Goal: Task Accomplishment & Management: Manage account settings

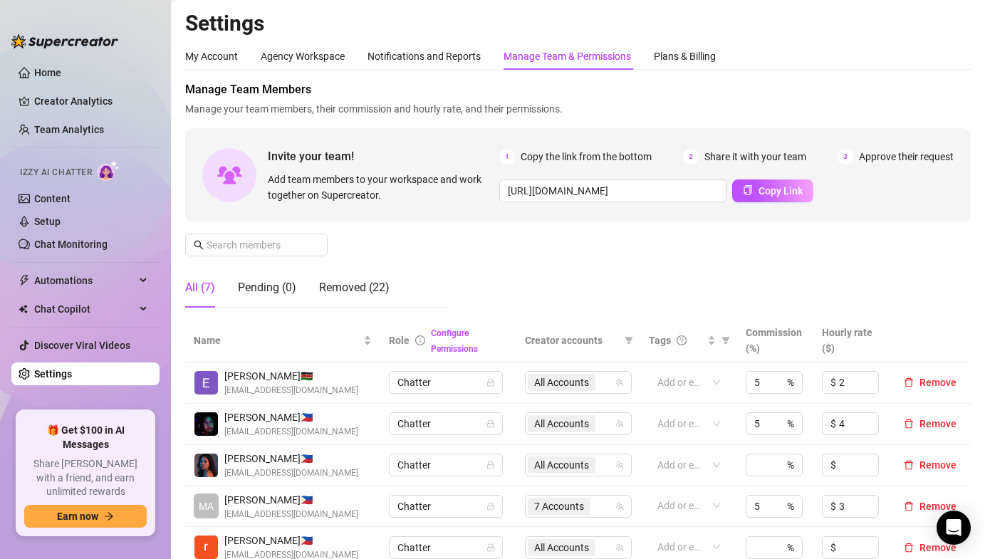
click at [64, 115] on ul "Home Creator Analytics Team Analytics Izzy AI Chatter Content Setup Chat Monito…" at bounding box center [85, 231] width 148 height 350
click at [61, 125] on link "Team Analytics" at bounding box center [69, 129] width 70 height 11
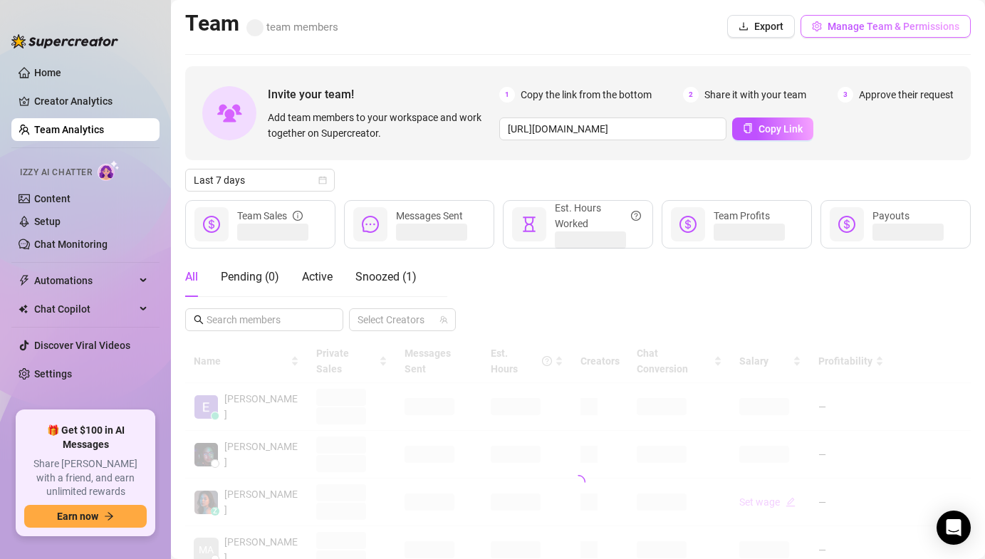
click at [853, 28] on span "Manage Team & Permissions" at bounding box center [893, 26] width 132 height 11
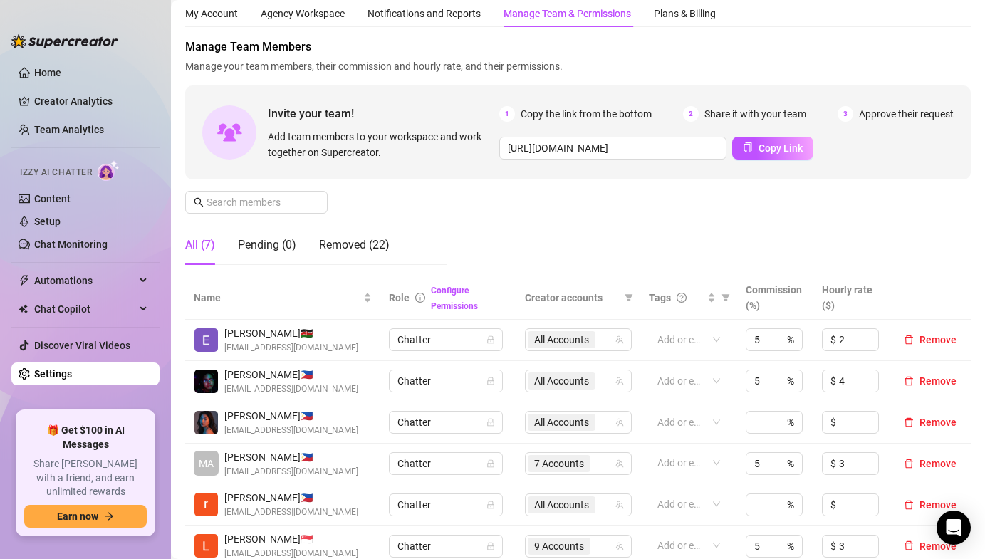
scroll to position [46, 0]
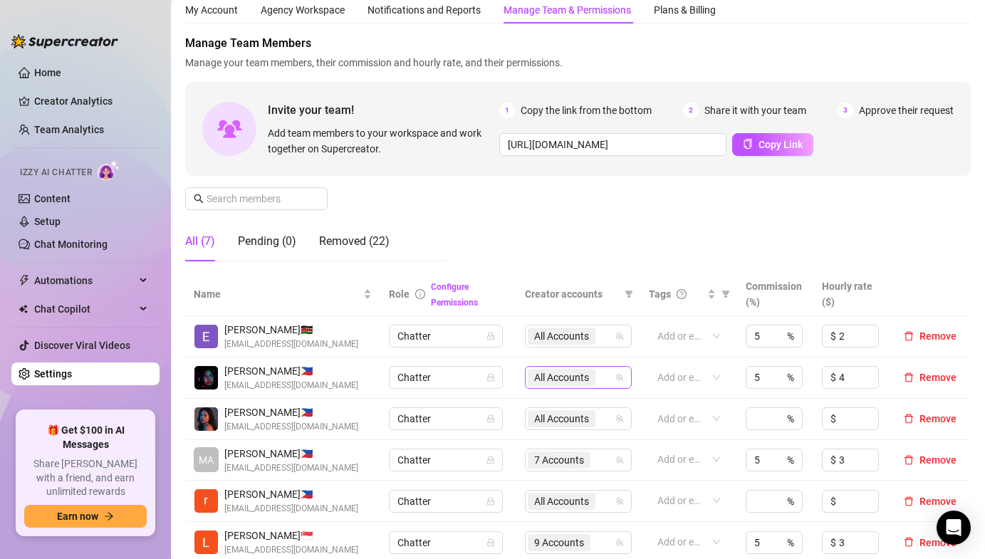
click at [540, 379] on span "All Accounts" at bounding box center [561, 378] width 55 height 16
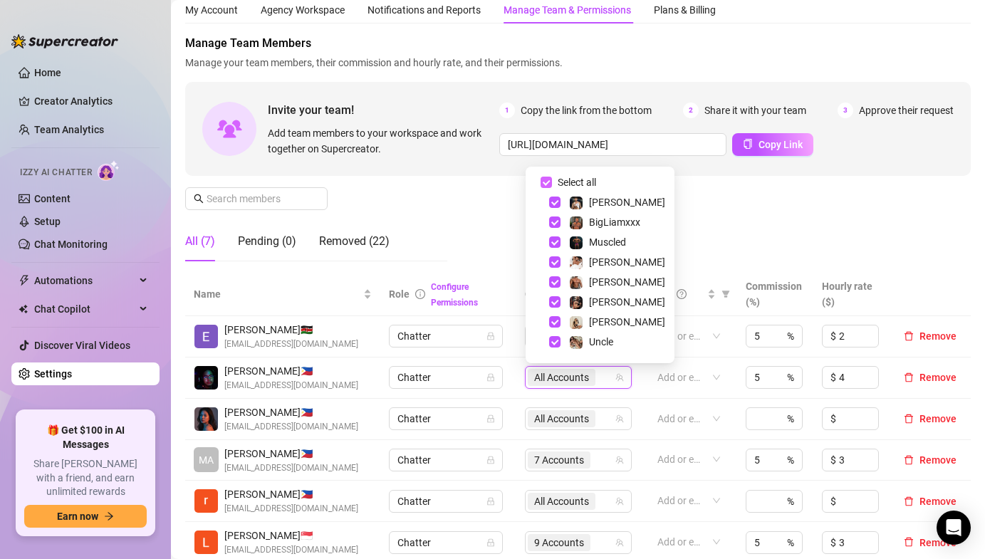
click at [545, 184] on input "Select all" at bounding box center [545, 182] width 11 height 11
checkbox input "false"
click at [421, 267] on div "All (7) Pending (0) Removed (22)" at bounding box center [316, 246] width 262 height 51
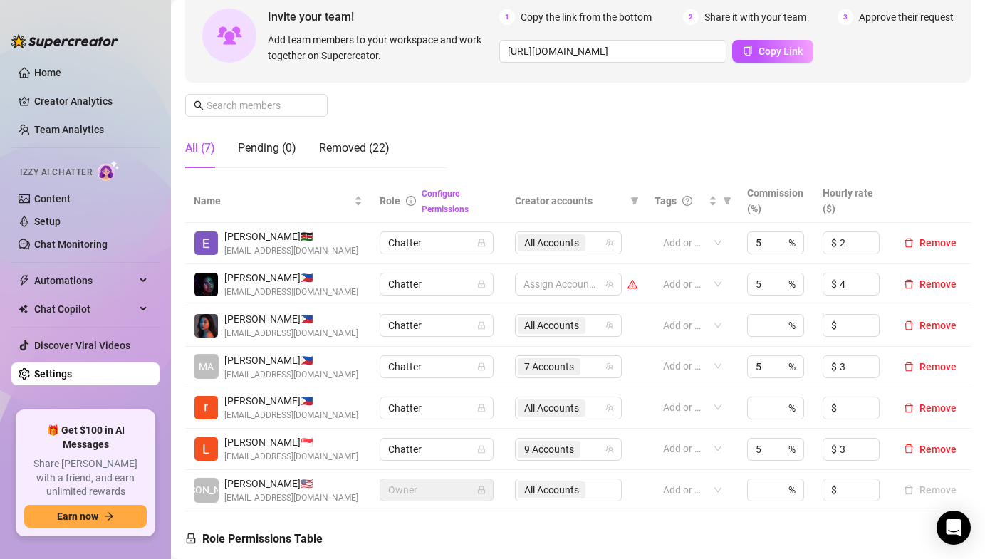
scroll to position [0, 0]
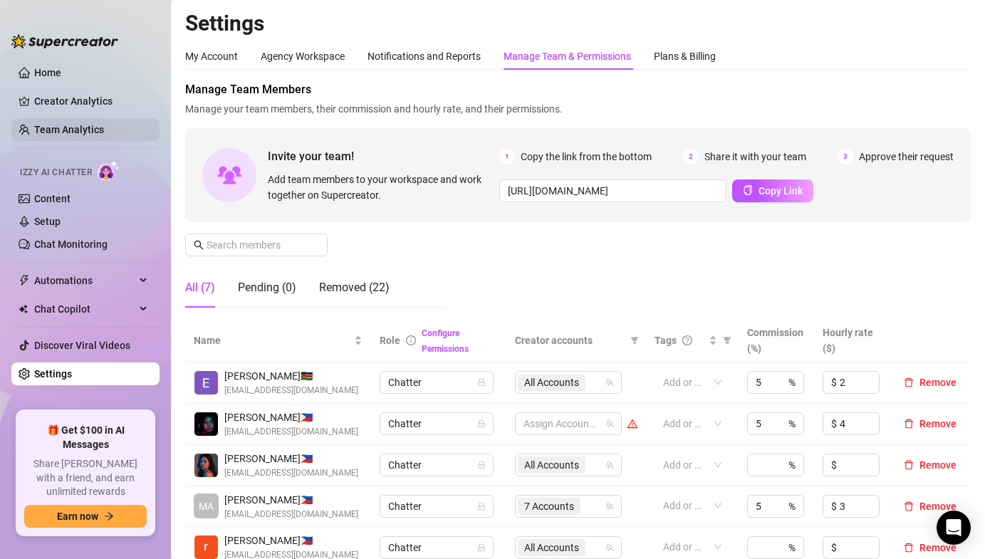
click at [77, 124] on link "Team Analytics" at bounding box center [69, 129] width 70 height 11
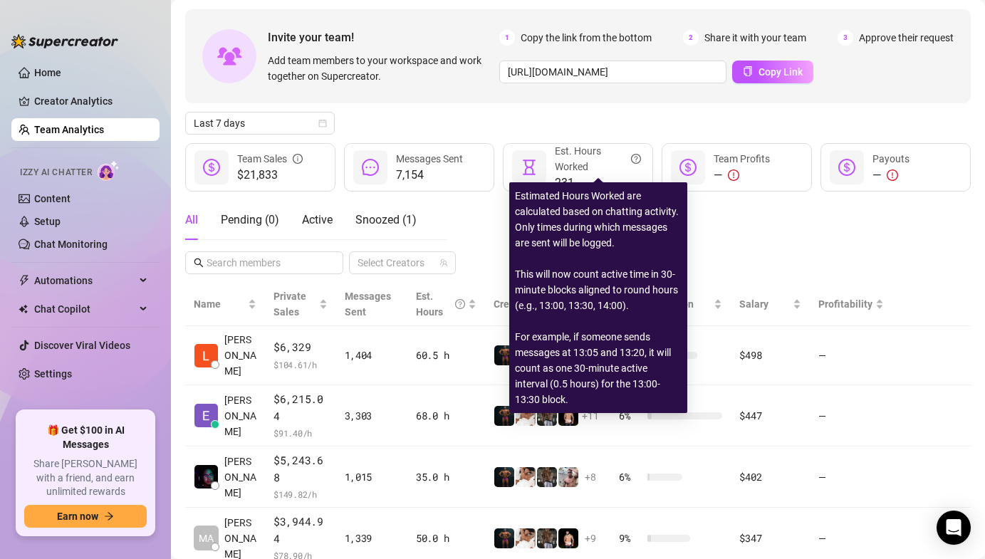
scroll to position [58, 0]
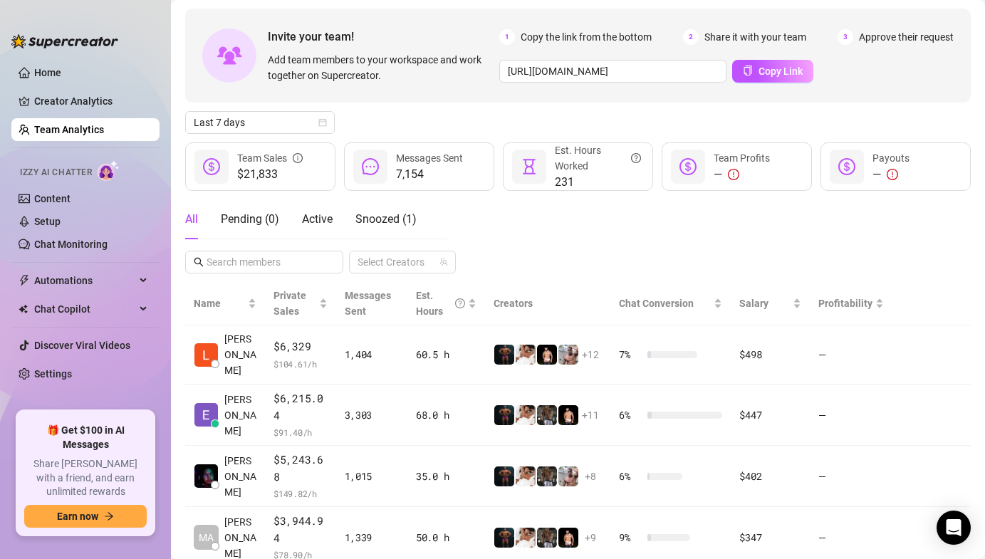
click at [52, 129] on link "Team Analytics" at bounding box center [69, 129] width 70 height 11
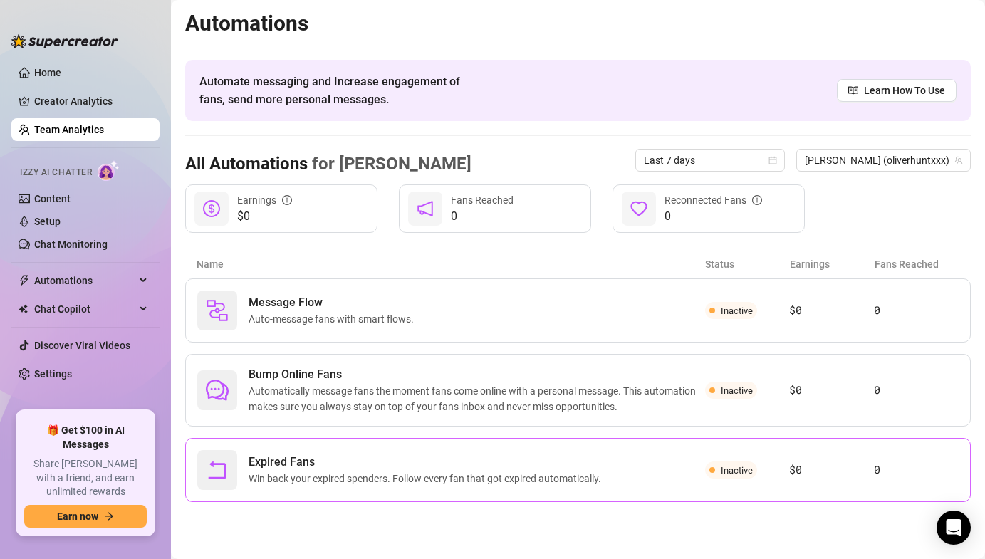
click at [746, 476] on span "Inactive" at bounding box center [731, 469] width 52 height 17
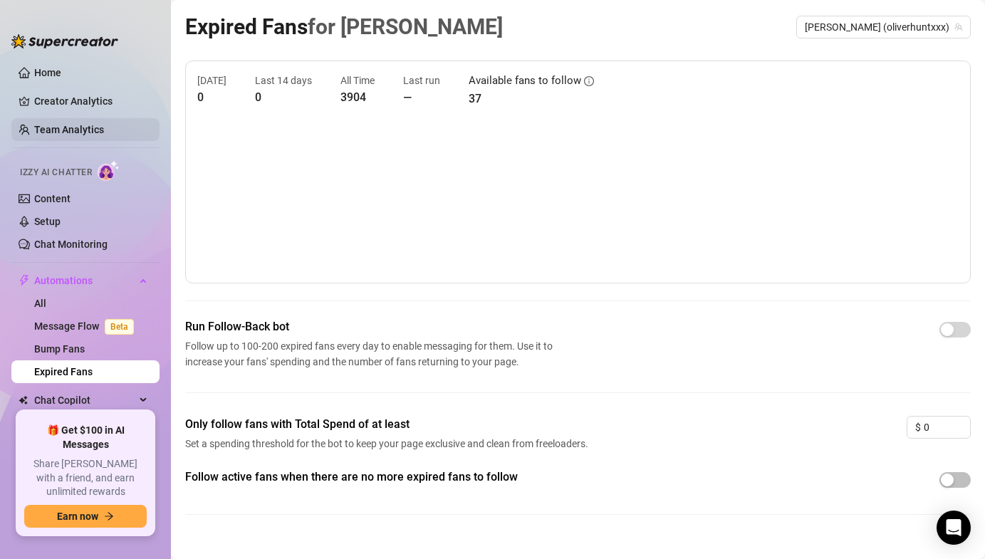
click at [104, 124] on link "Team Analytics" at bounding box center [69, 129] width 70 height 11
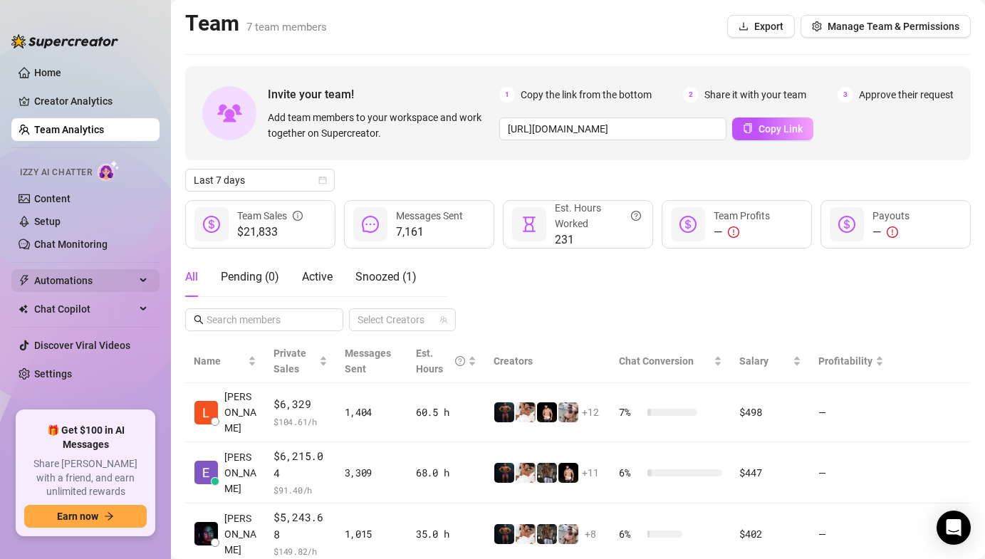
click at [95, 285] on span "Automations" at bounding box center [84, 280] width 101 height 23
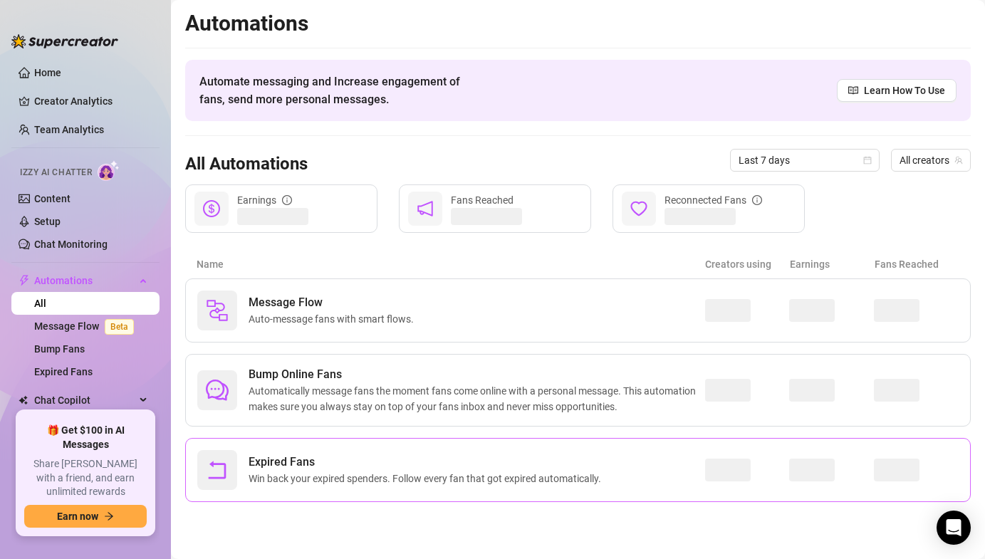
click at [691, 468] on div "Expired Fans Win back your expired spenders. Follow every fan that got expired …" at bounding box center [451, 470] width 508 height 40
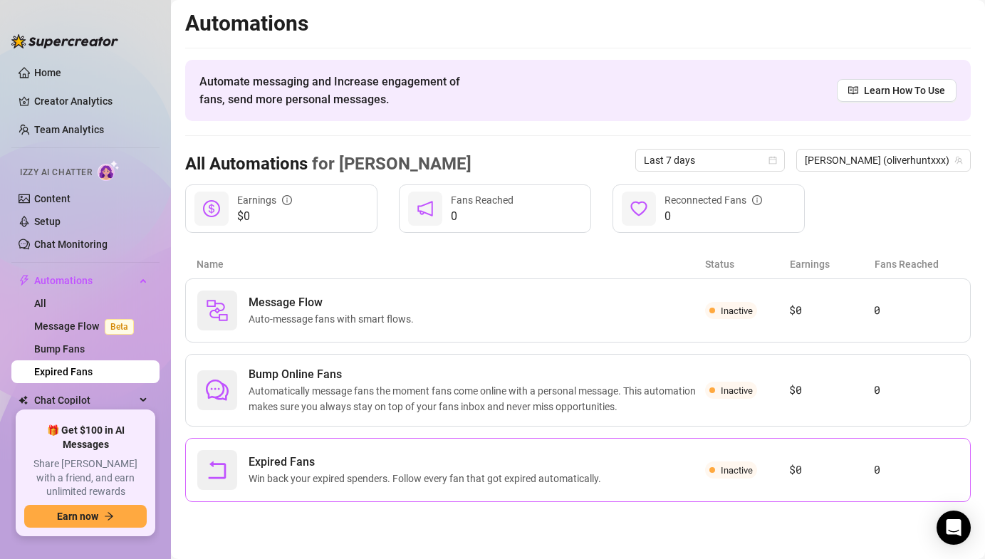
click at [478, 449] on div "Expired Fans Win back your expired spenders. Follow every fan that got expired …" at bounding box center [577, 470] width 785 height 64
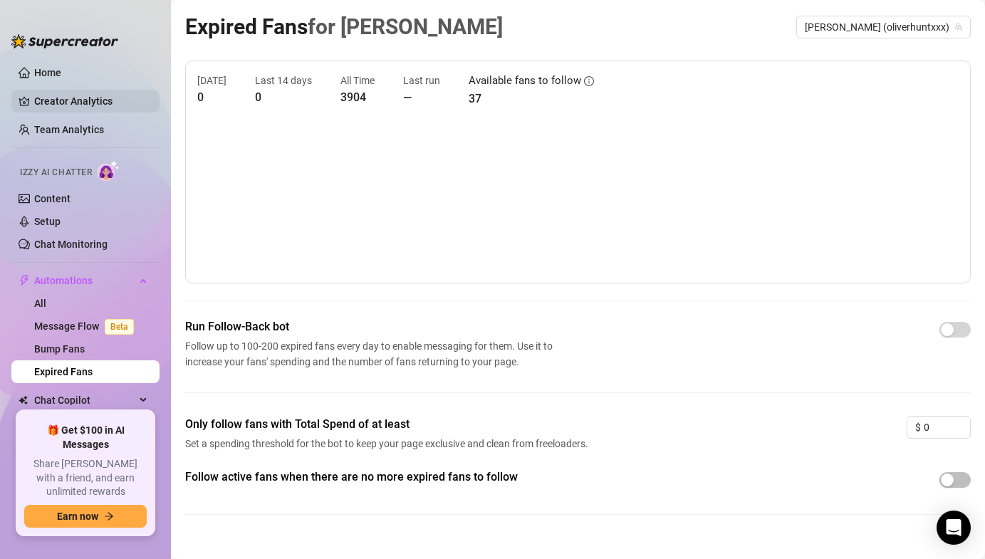
click at [75, 98] on link "Creator Analytics" at bounding box center [91, 101] width 114 height 23
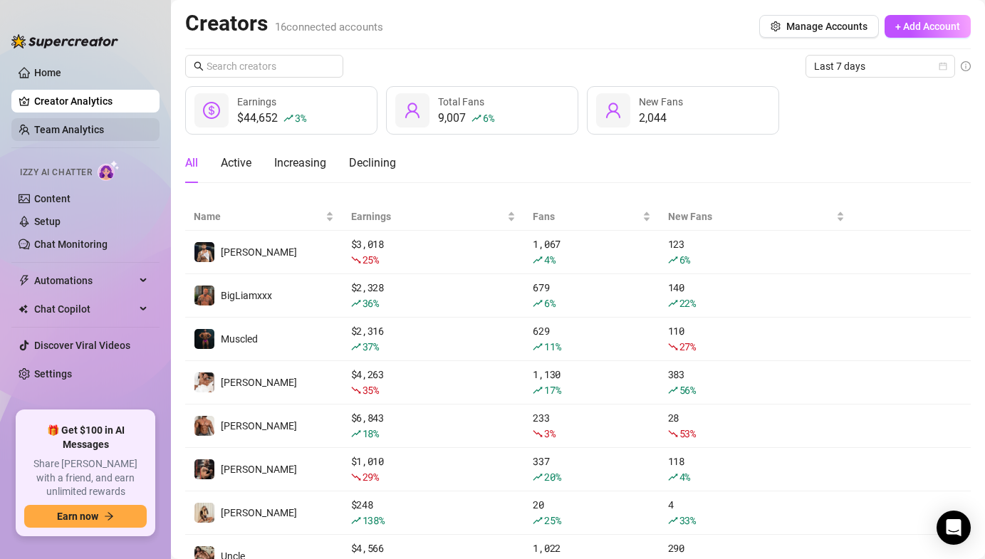
click at [51, 134] on link "Team Analytics" at bounding box center [69, 129] width 70 height 11
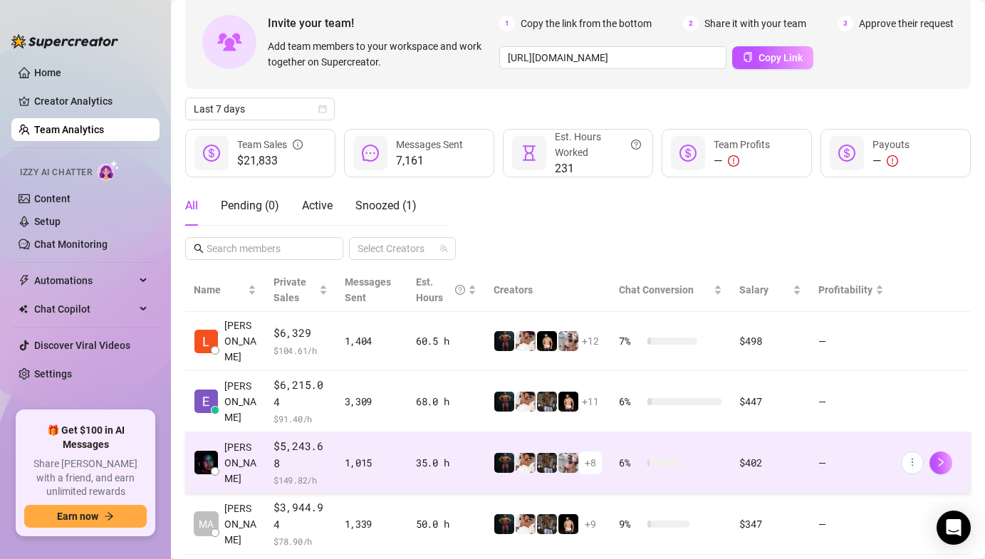
scroll to position [81, 0]
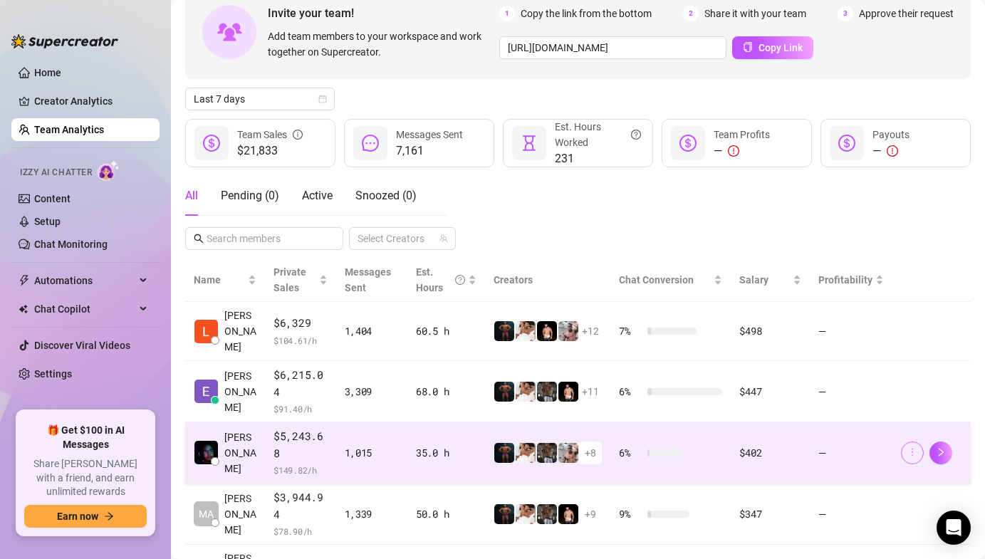
click at [913, 447] on icon "more" at bounding box center [912, 452] width 10 height 10
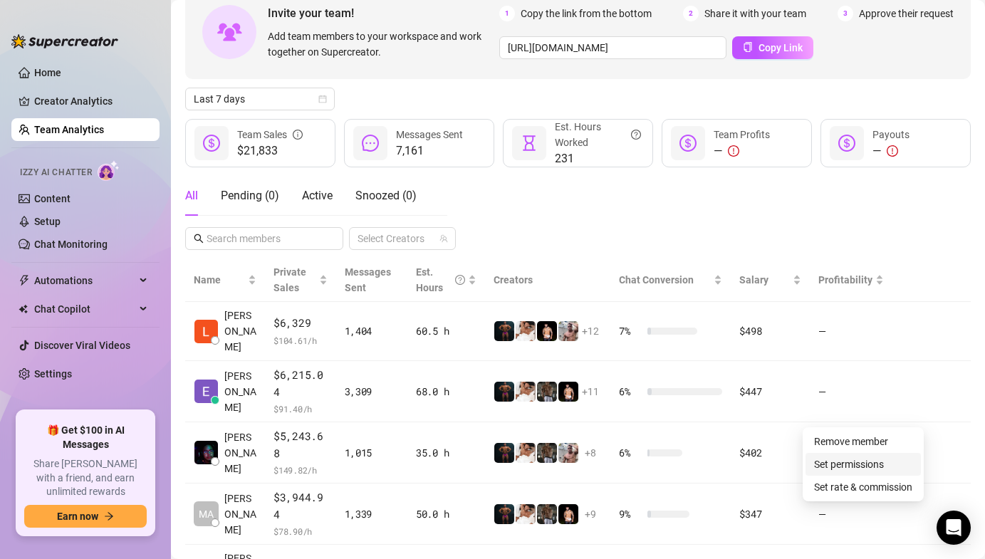
click at [851, 458] on link "Set permissions" at bounding box center [849, 463] width 70 height 11
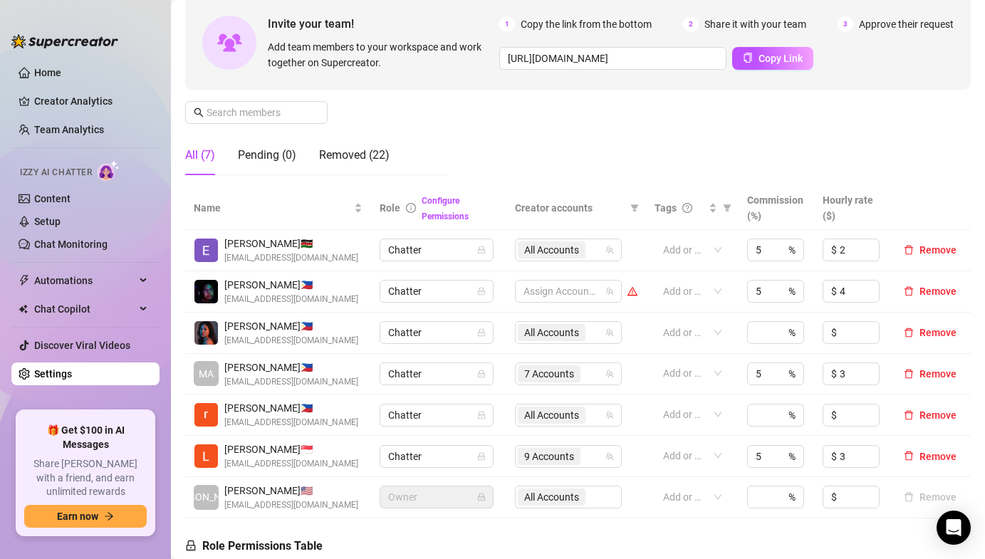
scroll to position [139, 0]
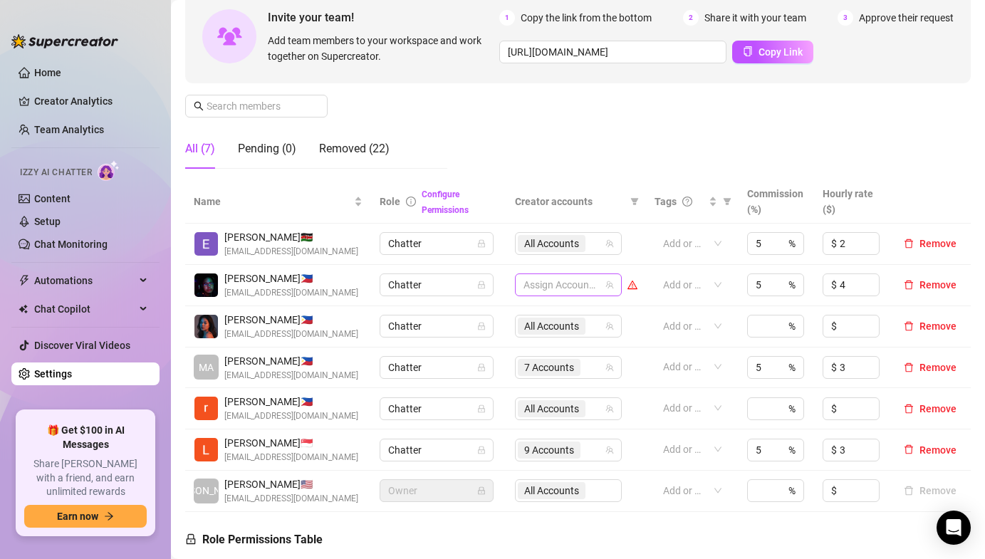
click at [534, 284] on div at bounding box center [561, 285] width 86 height 20
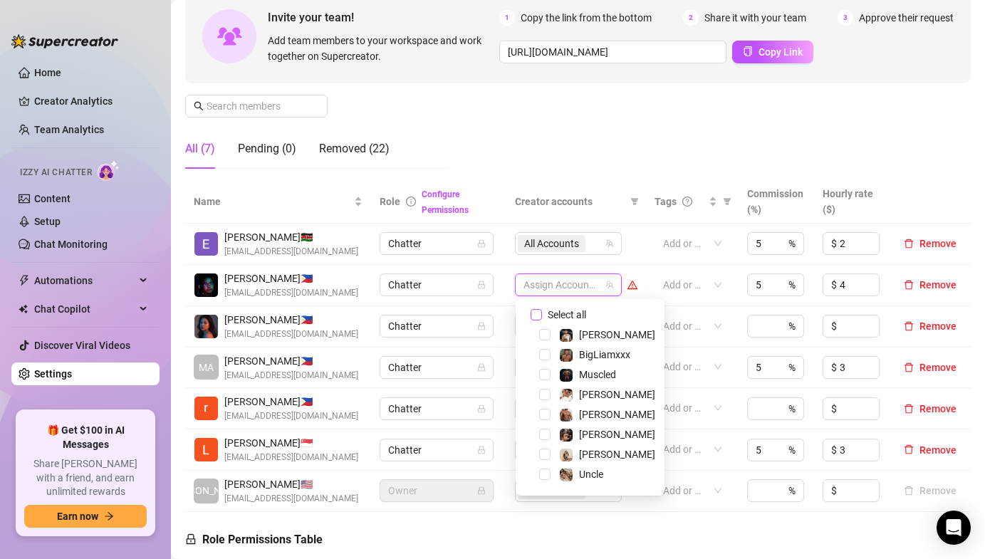
click at [538, 315] on input "Select all" at bounding box center [535, 314] width 11 height 11
checkbox input "true"
click at [418, 117] on div "Manage Team Members Manage your team members, their commission and hourly rate,…" at bounding box center [577, 61] width 785 height 238
